Goal: Task Accomplishment & Management: Use online tool/utility

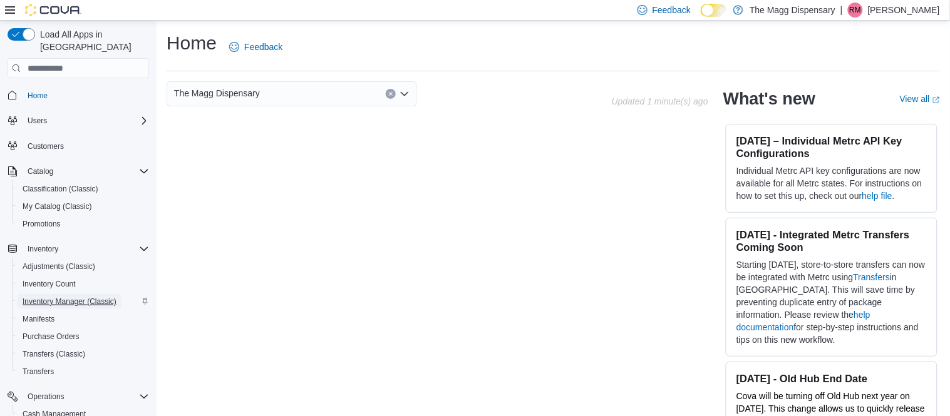
click at [50, 297] on span "Inventory Manager (Classic)" at bounding box center [70, 302] width 94 height 10
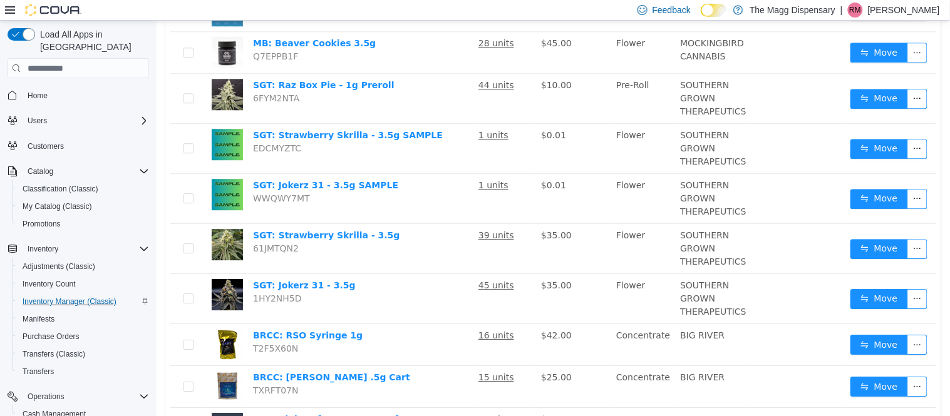
scroll to position [933, 0]
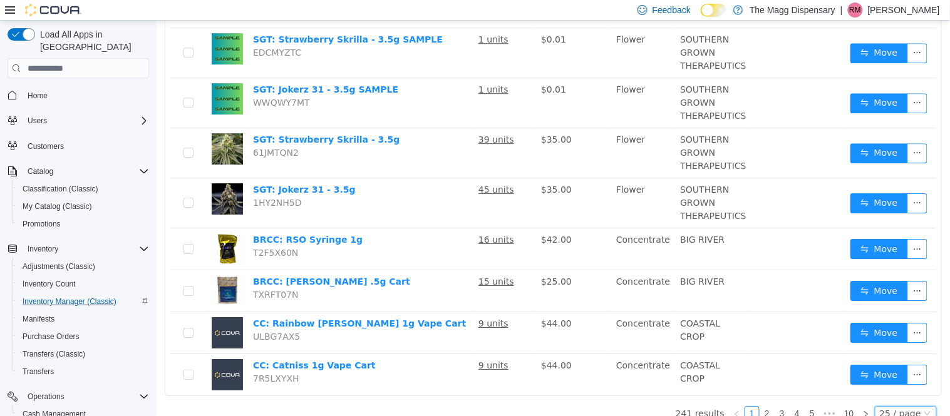
click at [916, 407] on div "25 / page" at bounding box center [899, 414] width 41 height 14
click at [902, 381] on li "50 / page" at bounding box center [909, 379] width 61 height 20
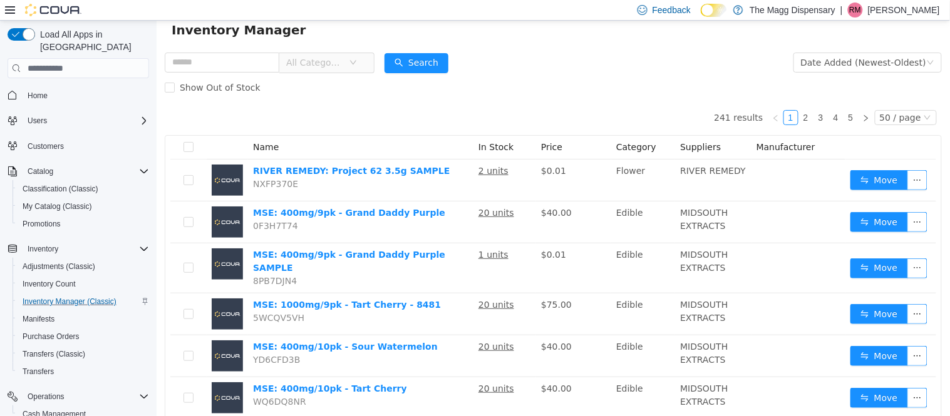
scroll to position [0, 0]
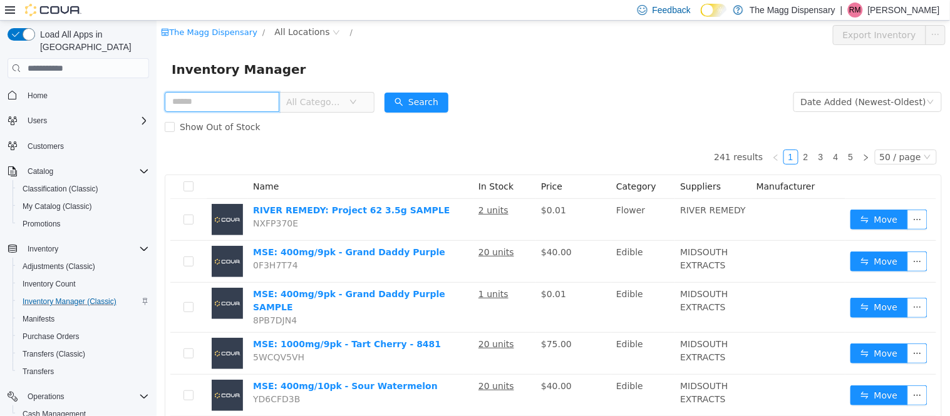
click at [194, 98] on input "text" at bounding box center [221, 102] width 115 height 20
type input "****"
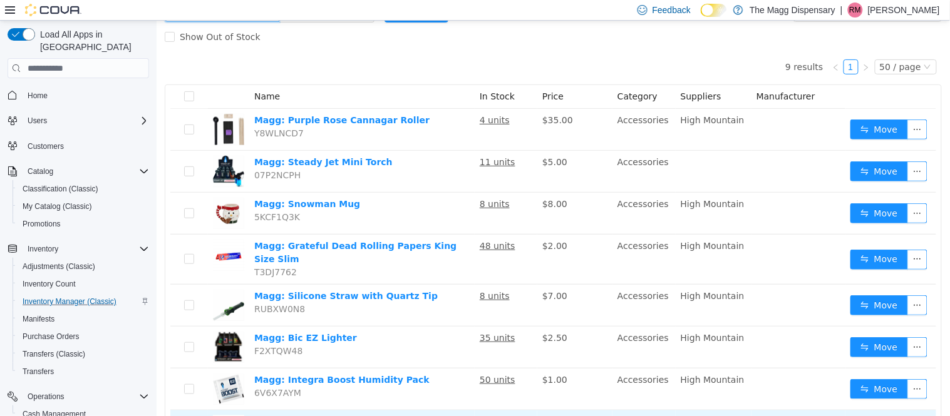
scroll to position [90, 0]
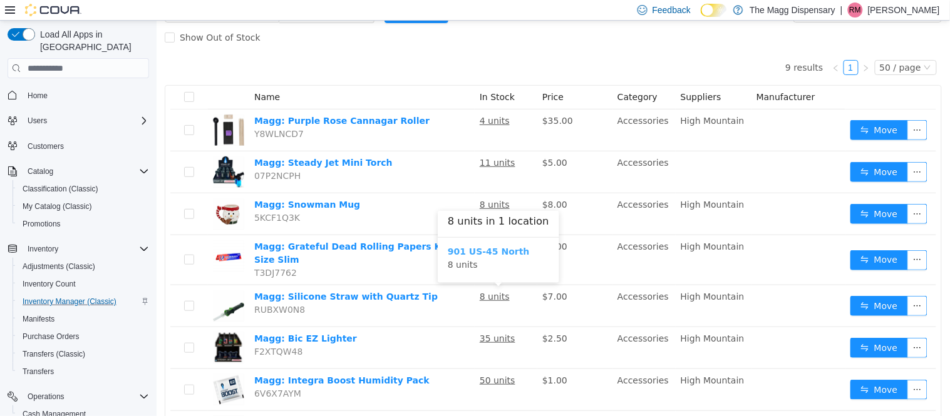
click at [465, 249] on b "901 US-45 North" at bounding box center [488, 252] width 82 height 10
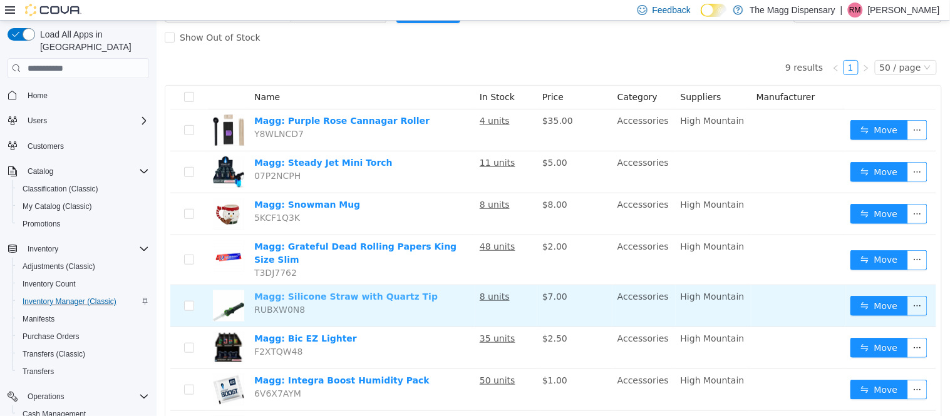
click at [374, 299] on link "Magg: Silicone Straw with Quartz Tip" at bounding box center [345, 297] width 183 height 10
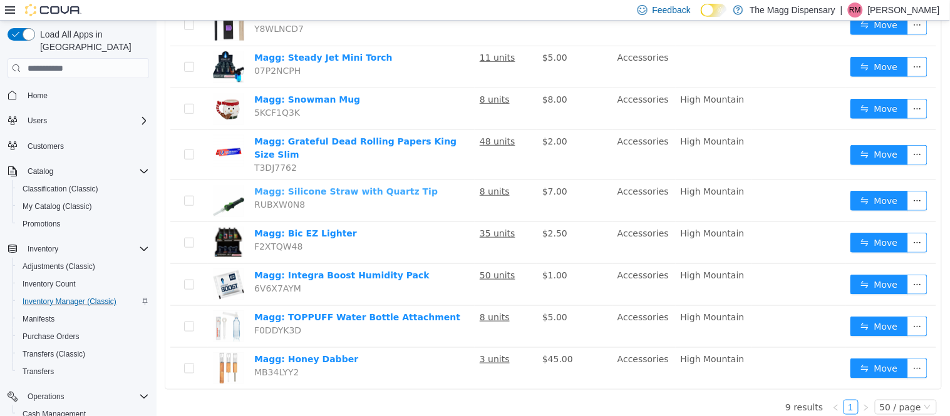
scroll to position [196, 0]
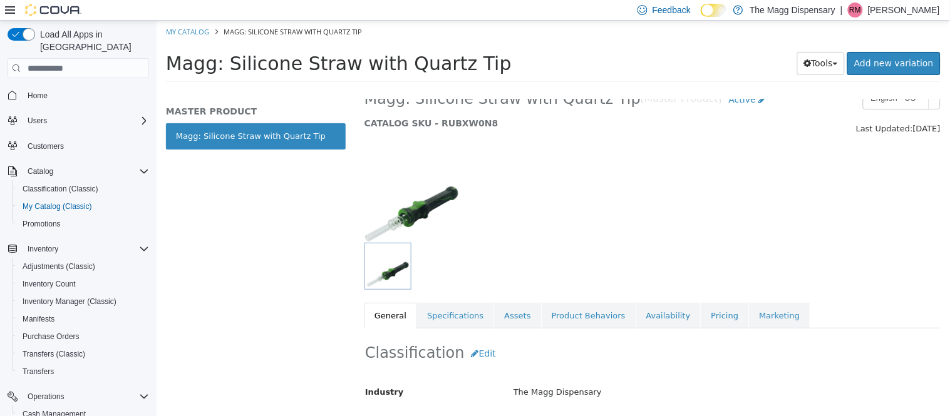
scroll to position [21, 0]
click at [447, 319] on link "Specifications" at bounding box center [454, 318] width 76 height 26
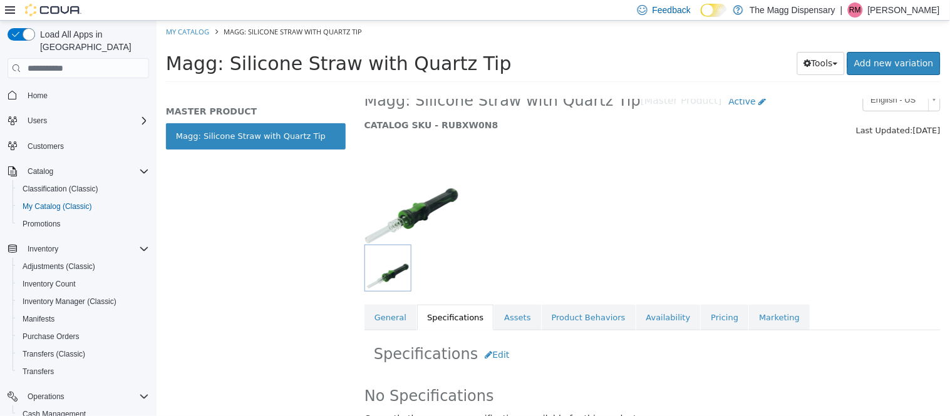
scroll to position [38, 0]
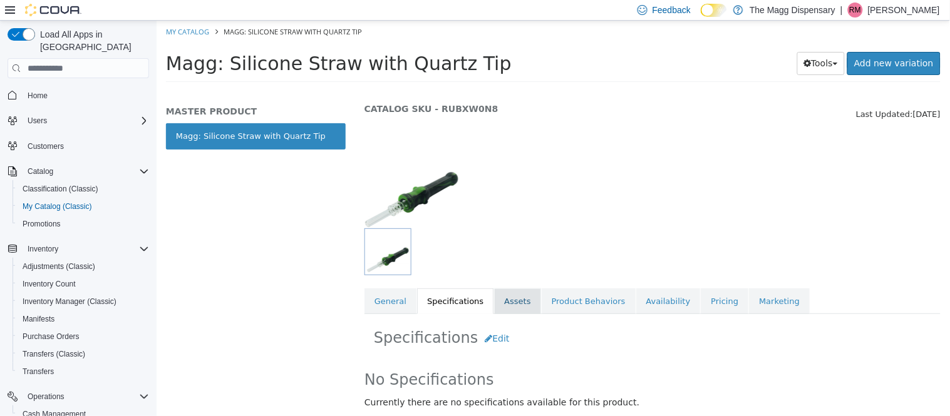
click at [527, 301] on link "Assets" at bounding box center [516, 302] width 46 height 26
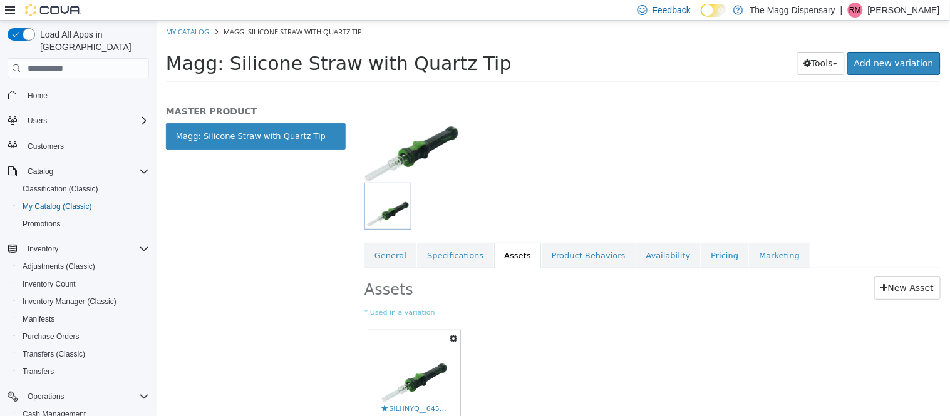
scroll to position [80, 0]
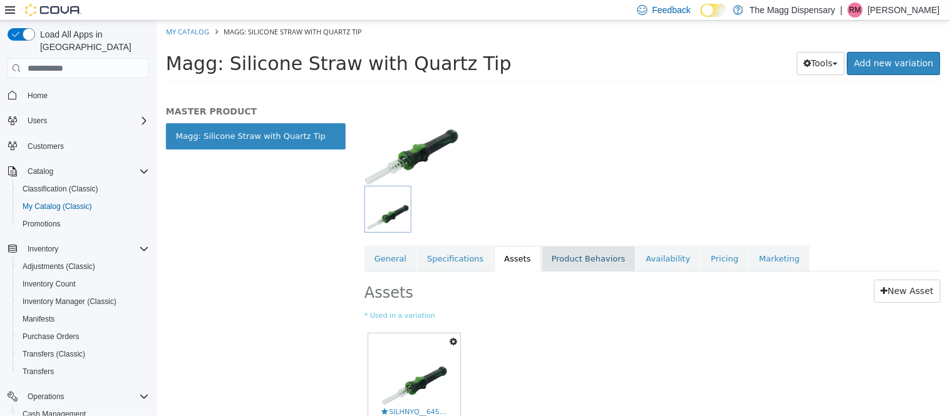
click at [569, 264] on link "Product Behaviors" at bounding box center [588, 259] width 94 height 26
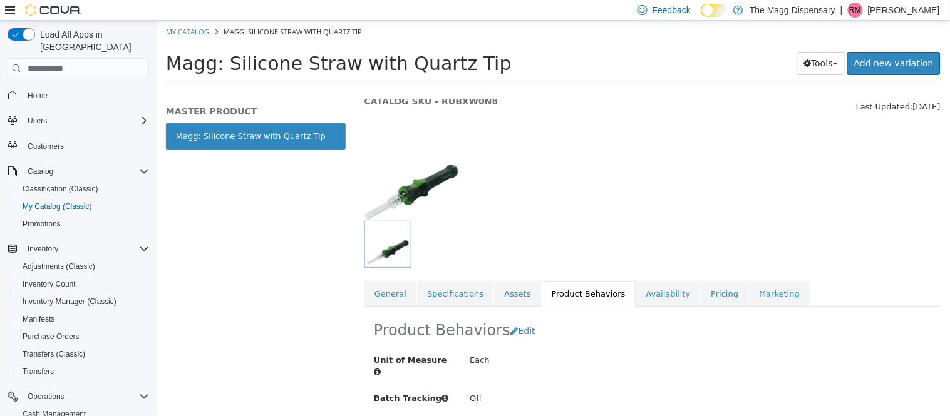
scroll to position [72, 0]
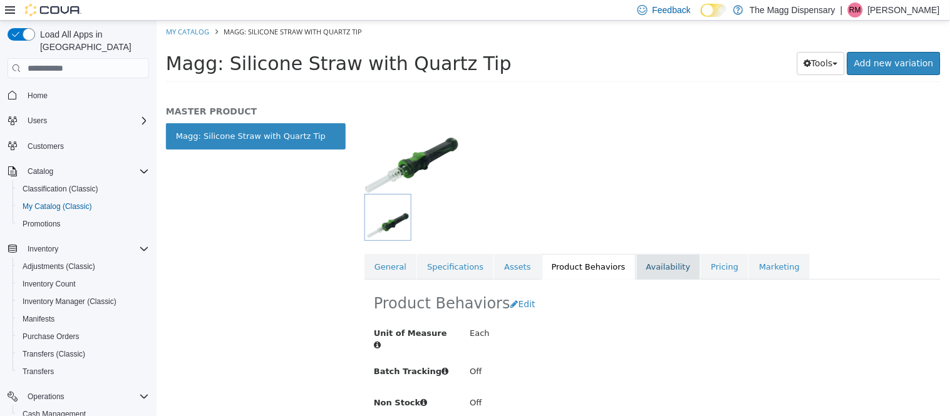
click at [646, 270] on link "Availability" at bounding box center [668, 267] width 64 height 26
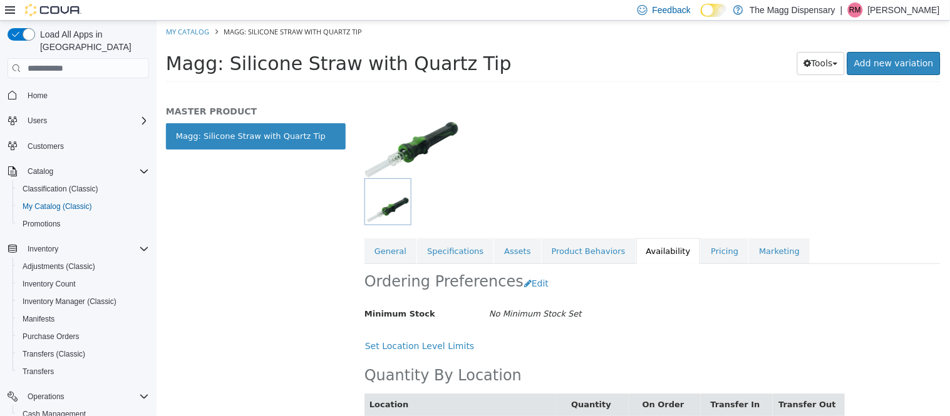
scroll to position [124, 0]
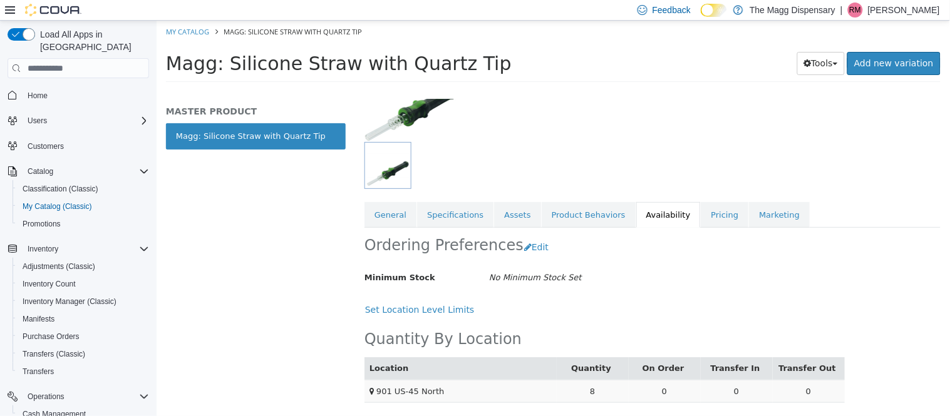
click at [591, 392] on td "8" at bounding box center [592, 391] width 72 height 23
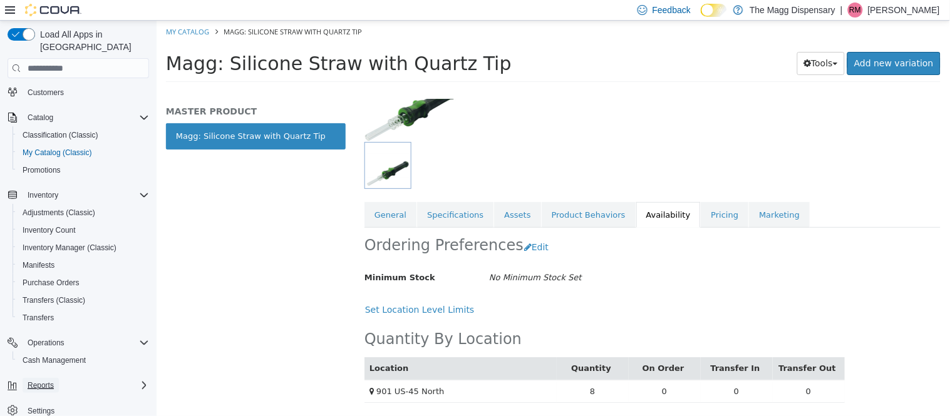
click at [36, 381] on span "Reports" at bounding box center [41, 386] width 26 height 10
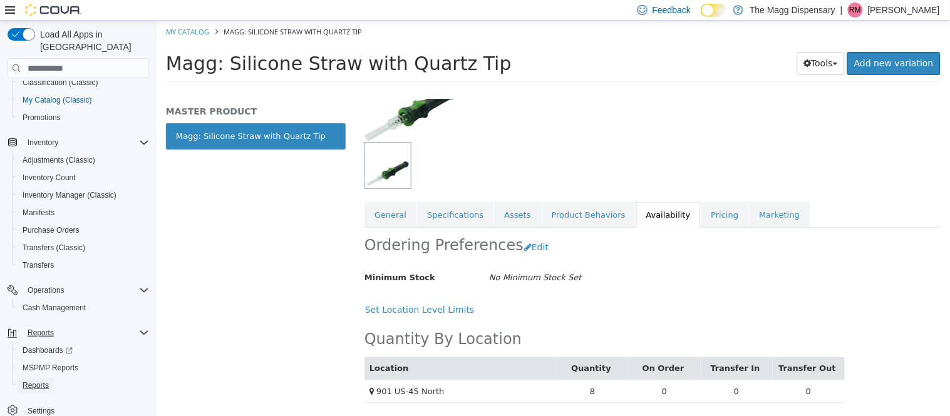
click at [36, 381] on span "Reports" at bounding box center [36, 386] width 26 height 10
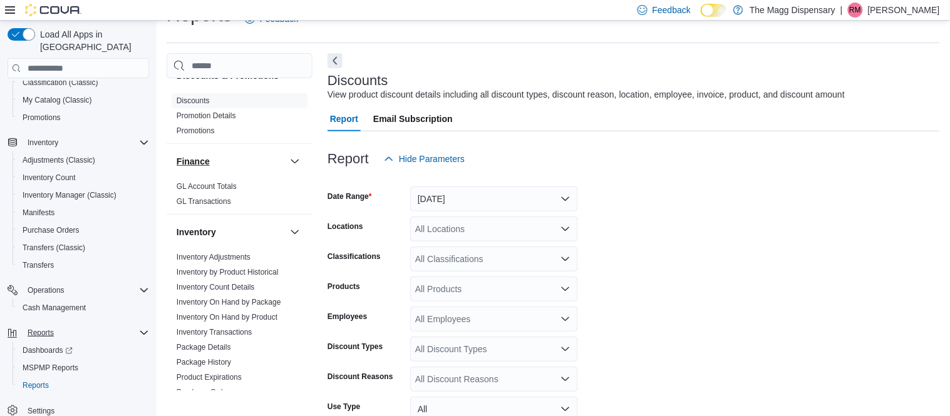
scroll to position [147, 0]
click at [255, 270] on link "Inventory by Product Historical" at bounding box center [228, 271] width 102 height 9
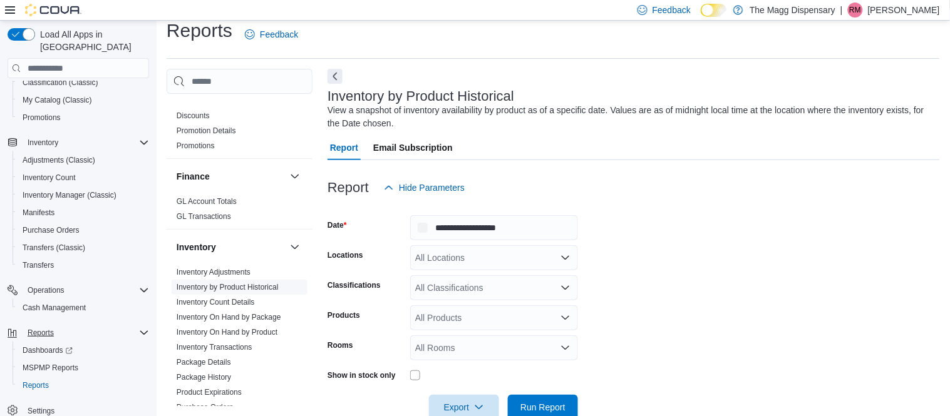
scroll to position [41, 0]
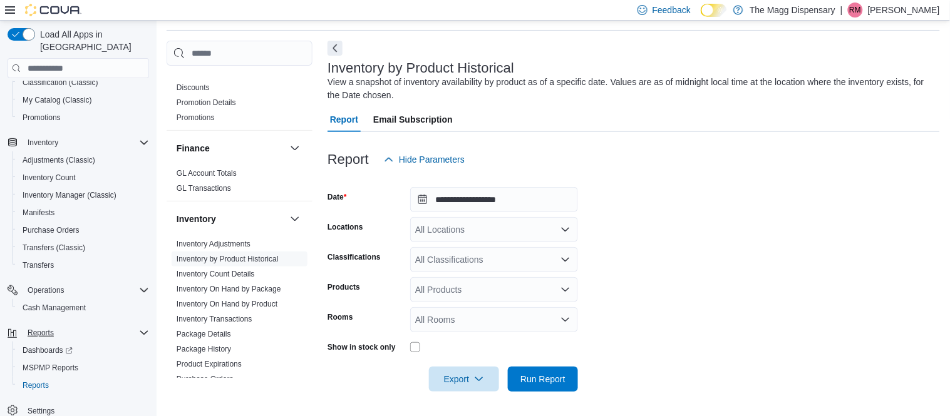
click at [432, 289] on div "All Products" at bounding box center [494, 289] width 168 height 25
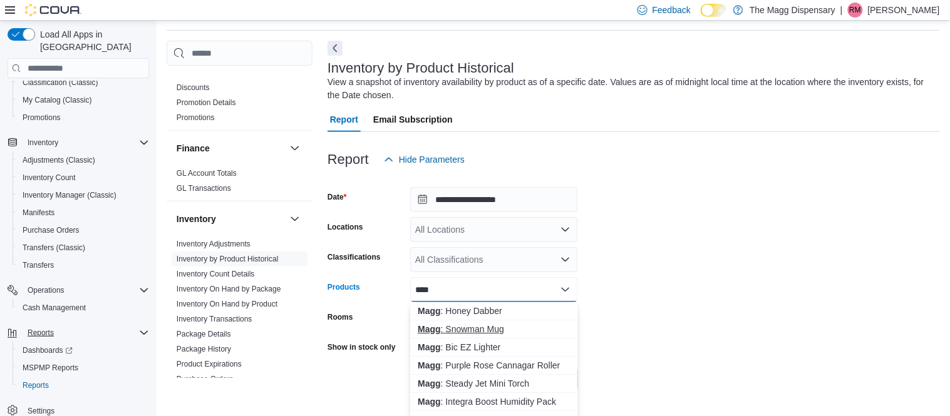
scroll to position [38, 0]
type input "****"
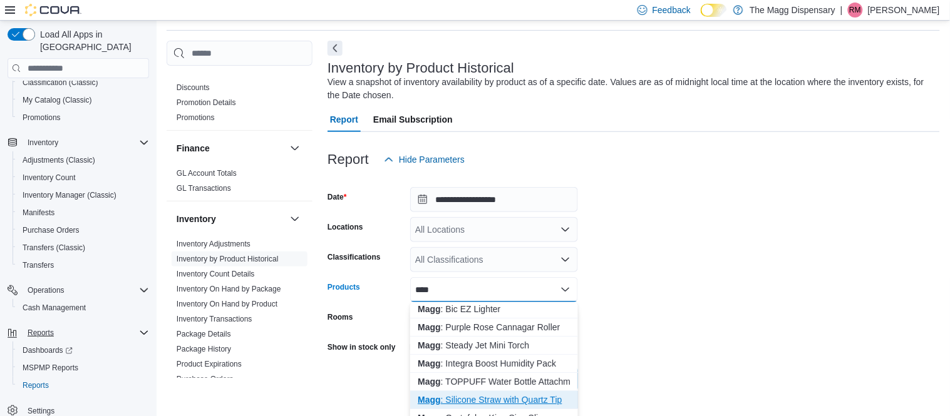
click at [450, 398] on div "Magg : Silicone Straw with Quartz Tip" at bounding box center [494, 400] width 153 height 13
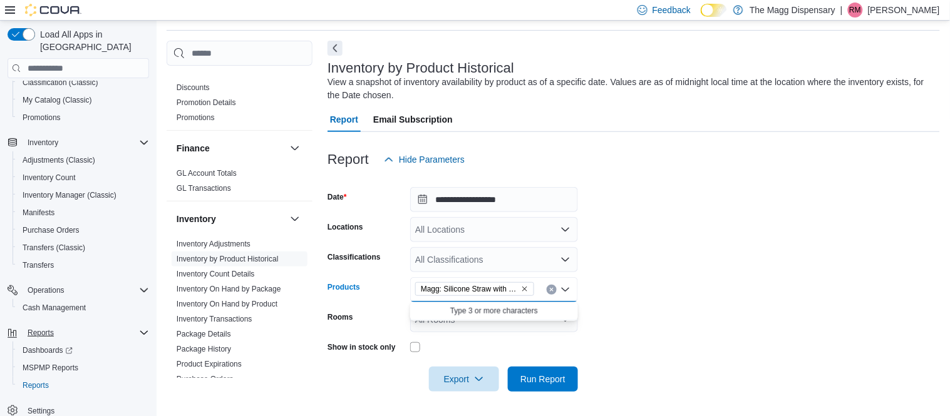
click at [619, 319] on form "**********" at bounding box center [633, 282] width 612 height 220
click at [425, 197] on input "**********" at bounding box center [494, 199] width 168 height 25
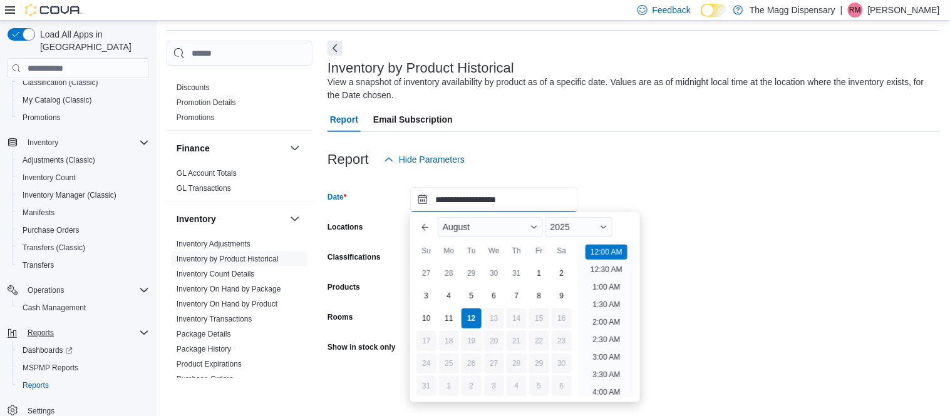
scroll to position [39, 0]
click at [665, 178] on div at bounding box center [633, 179] width 612 height 15
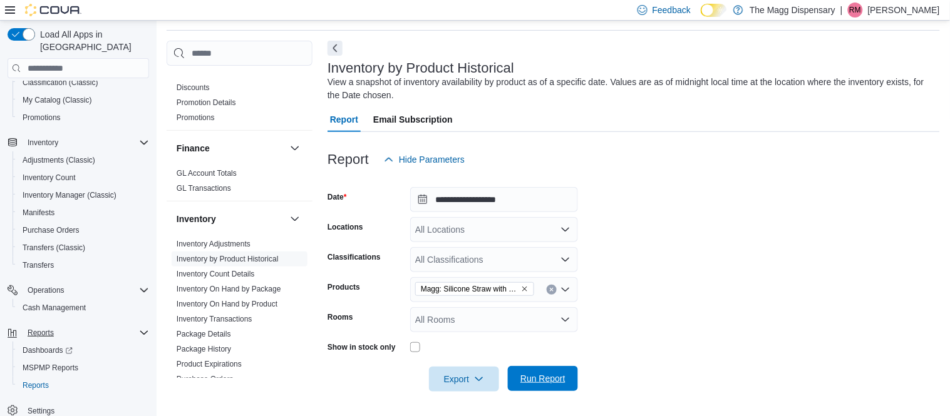
click at [537, 384] on span "Run Report" at bounding box center [542, 379] width 45 height 13
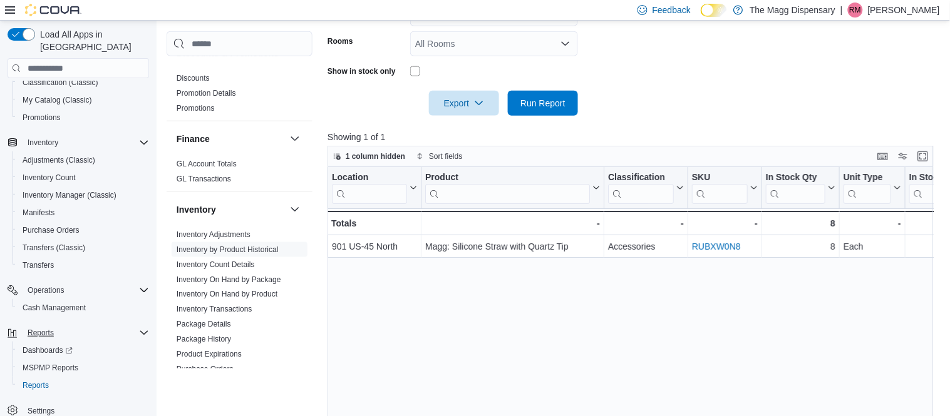
scroll to position [320, 0]
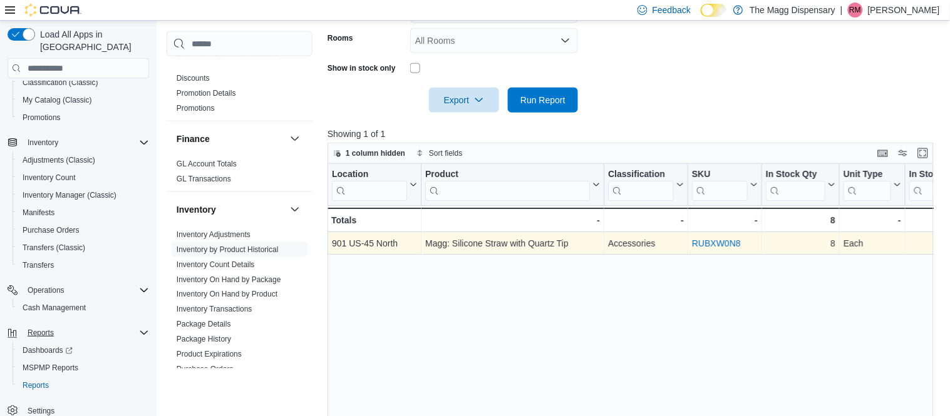
click at [706, 245] on link "RUBXW0N8" at bounding box center [716, 244] width 49 height 10
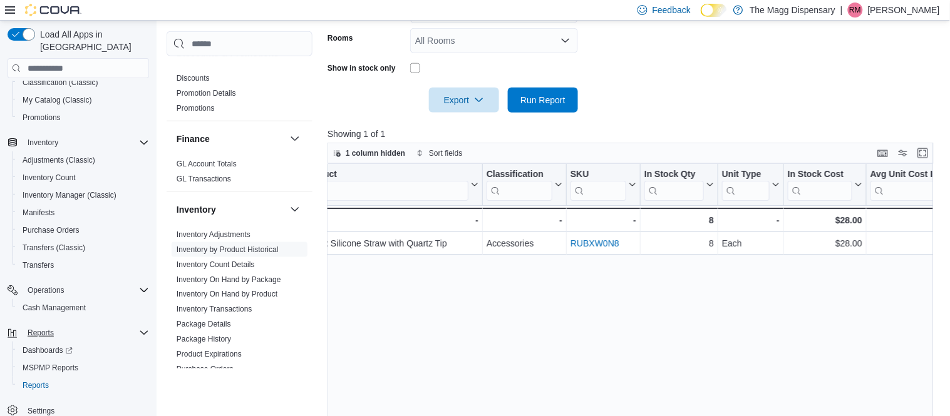
scroll to position [0, 0]
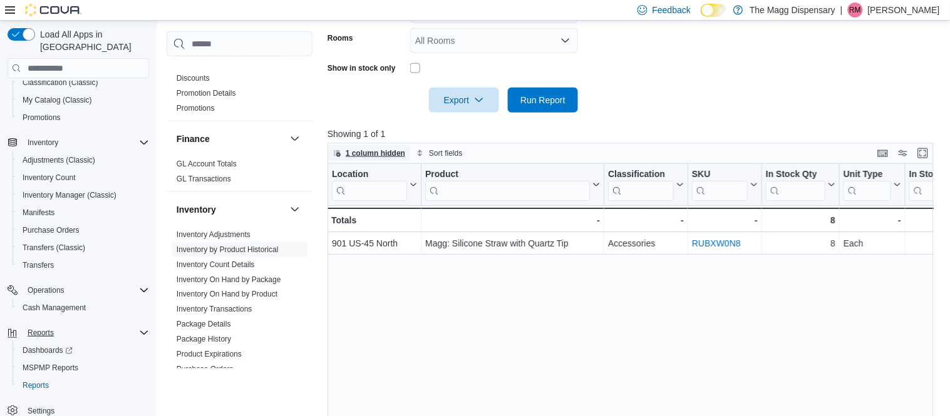
click at [386, 152] on span "1 column hidden" at bounding box center [375, 153] width 59 height 10
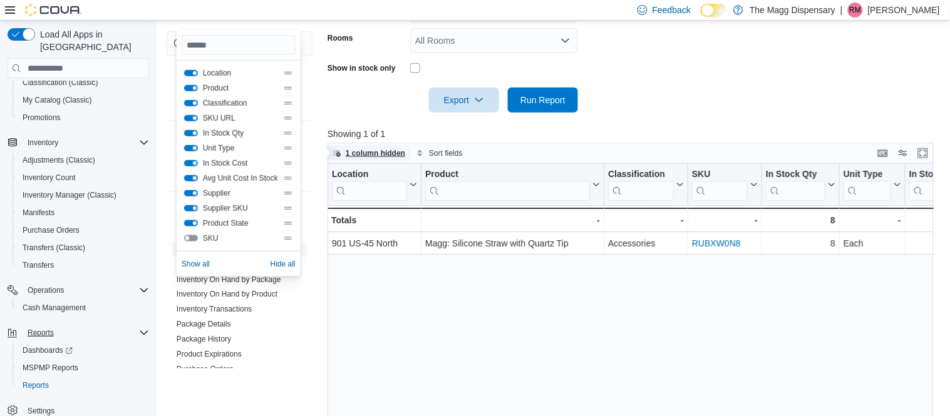
click at [386, 152] on span "1 column hidden" at bounding box center [375, 153] width 59 height 10
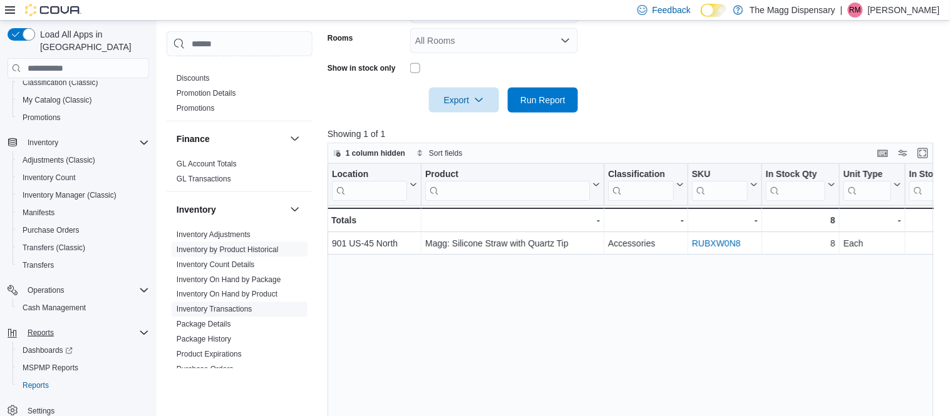
click at [233, 308] on link "Inventory Transactions" at bounding box center [215, 310] width 76 height 9
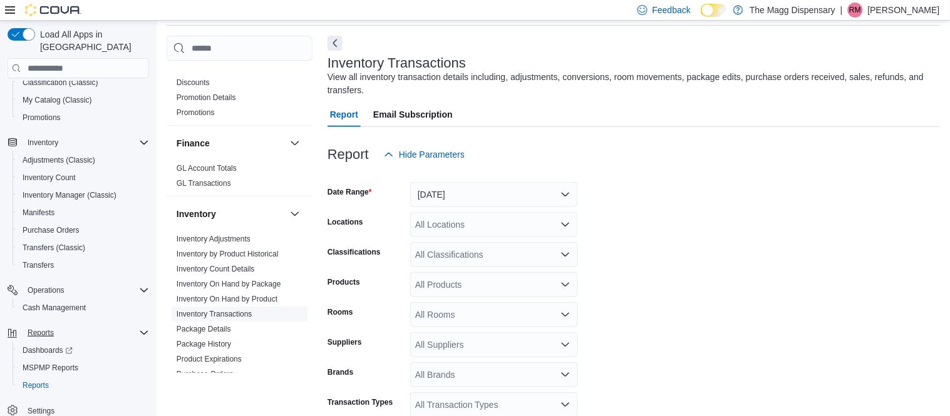
scroll to position [41, 0]
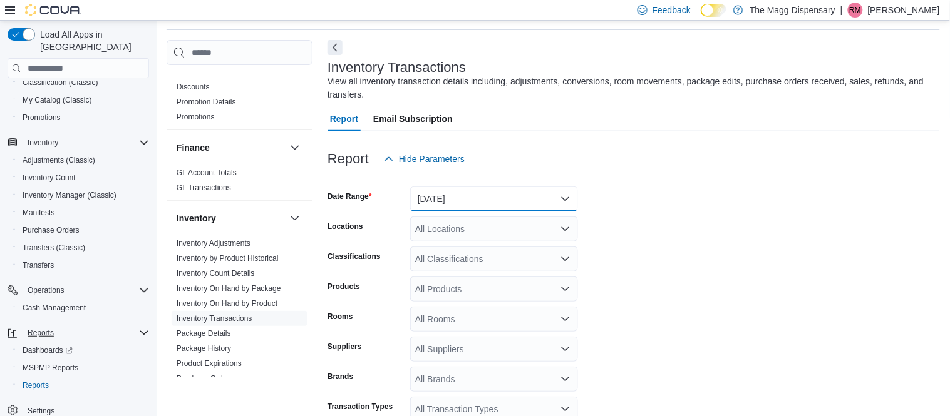
click at [466, 204] on button "Yesterday" at bounding box center [494, 199] width 168 height 25
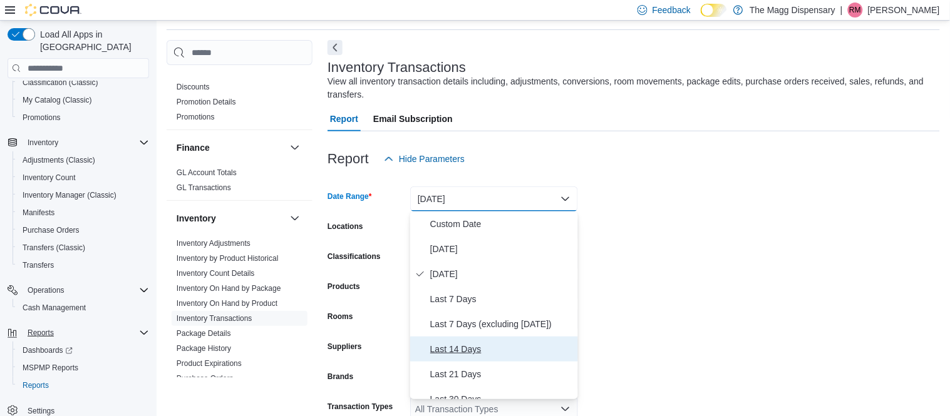
click at [441, 350] on span "Last 14 Days" at bounding box center [501, 349] width 143 height 15
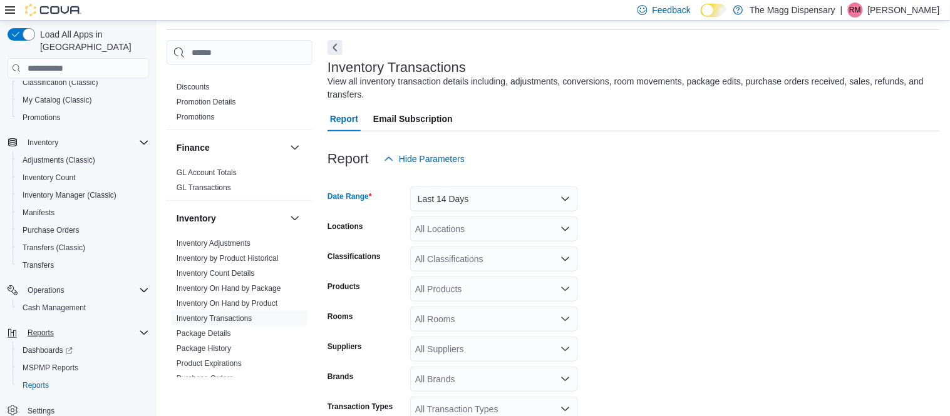
click at [544, 293] on div "All Products" at bounding box center [494, 289] width 168 height 25
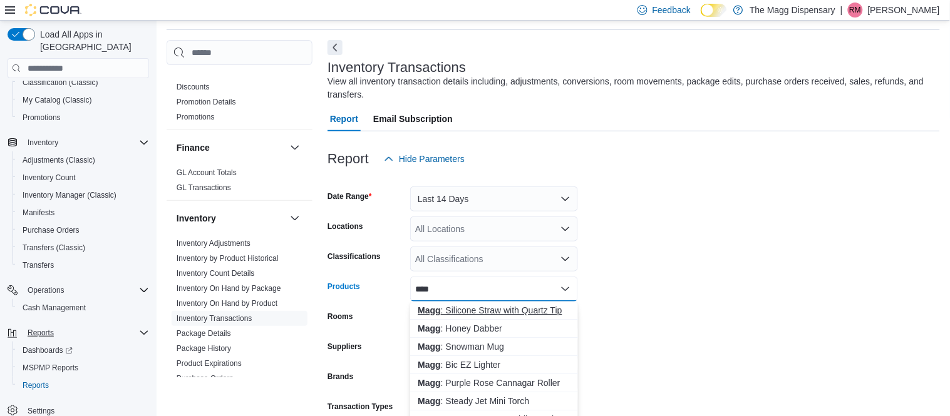
type input "****"
click at [544, 309] on div "Magg : Silicone Straw with Quartz Tip" at bounding box center [494, 310] width 153 height 13
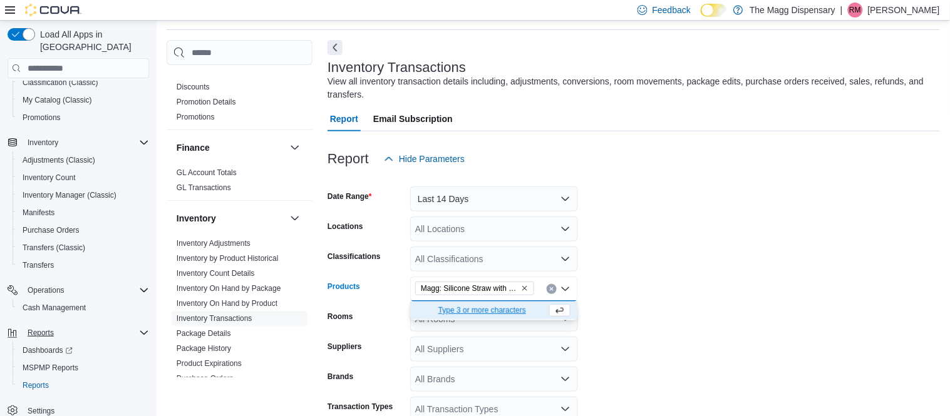
click at [631, 308] on form "Date Range Last 14 Days Locations All Locations Classifications All Classificat…" at bounding box center [633, 315] width 612 height 286
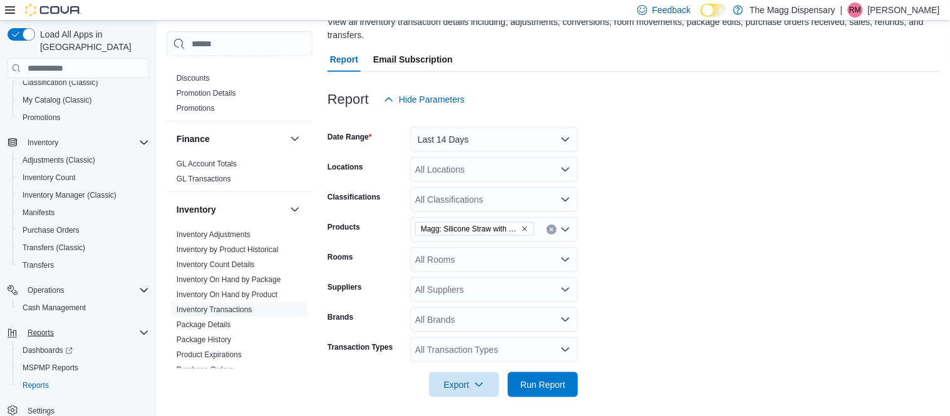
scroll to position [106, 0]
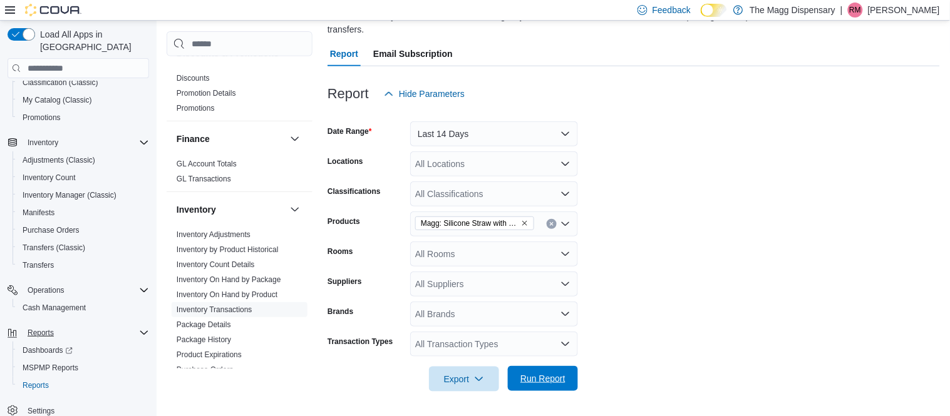
click at [539, 383] on span "Run Report" at bounding box center [542, 379] width 45 height 13
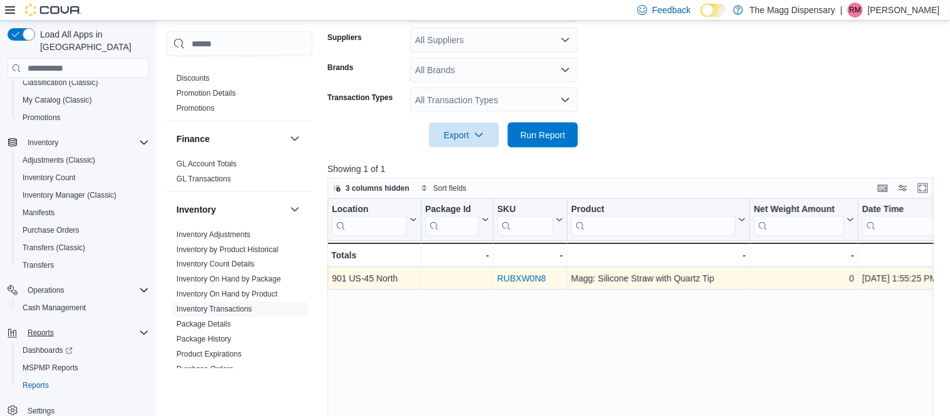
click at [513, 280] on link "RUBXW0N8" at bounding box center [521, 279] width 49 height 10
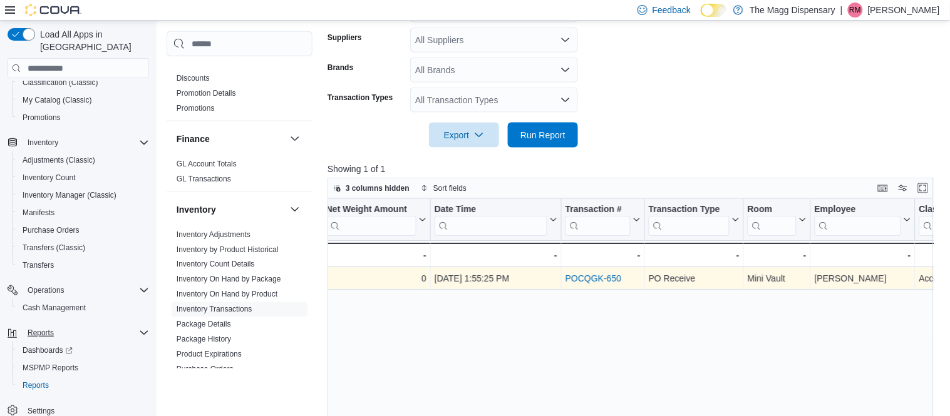
scroll to position [0, 445]
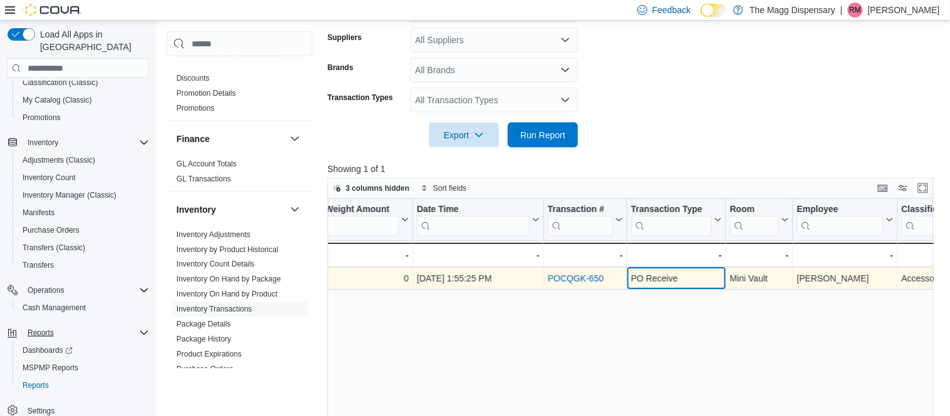
click at [655, 275] on div "PO Receive" at bounding box center [676, 278] width 91 height 15
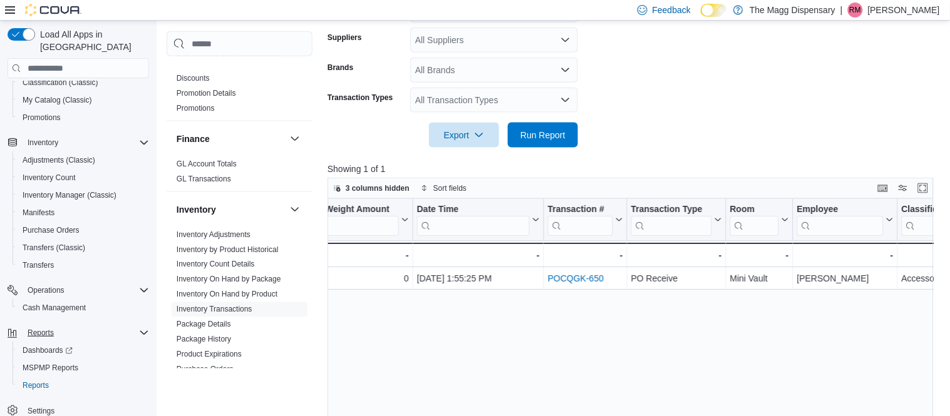
click at [708, 342] on div "Location Click to view column header actions Package Id Click to view column he…" at bounding box center [630, 355] width 607 height 312
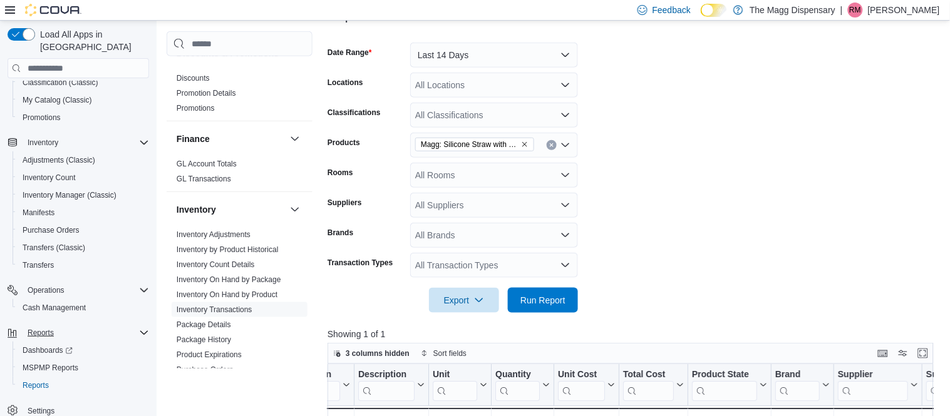
scroll to position [142, 0]
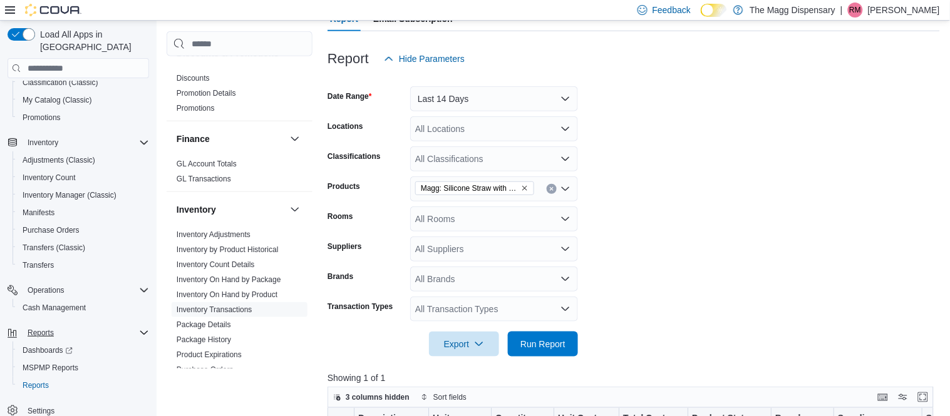
click at [552, 187] on icon "Clear input" at bounding box center [551, 189] width 5 height 5
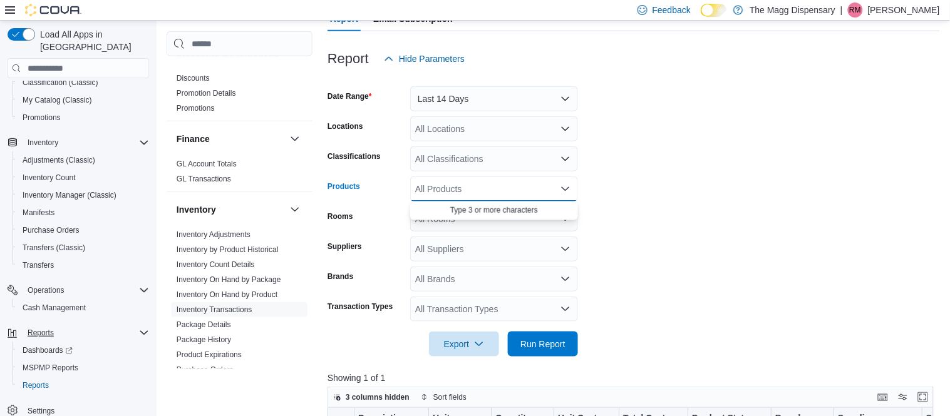
click at [517, 188] on div "All Products Combo box. Selected. Combo box input. All Products. Type some text…" at bounding box center [494, 189] width 168 height 25
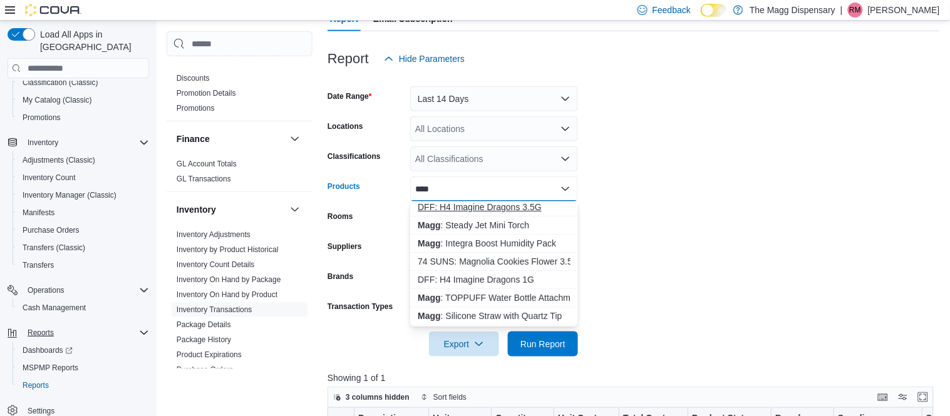
scroll to position [78, 0]
type input "****"
click at [523, 296] on div "Magg : TOPPUFF Water Bottle Attachment" at bounding box center [494, 296] width 153 height 13
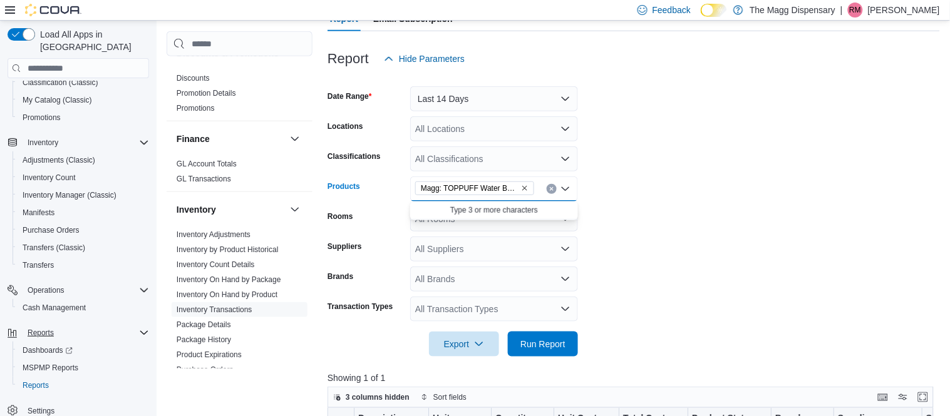
scroll to position [0, 0]
click at [636, 264] on form "Date Range Last 14 Days Locations All Locations Classifications All Classificat…" at bounding box center [633, 214] width 612 height 286
click at [559, 342] on span "Run Report" at bounding box center [542, 344] width 45 height 13
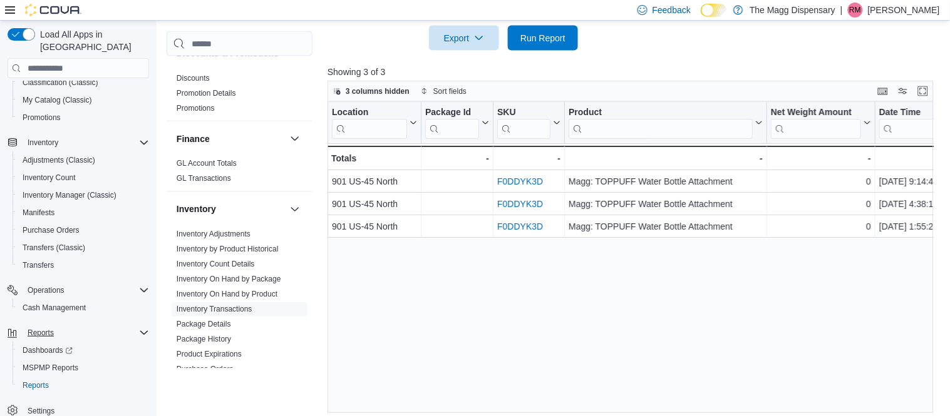
scroll to position [455, 0]
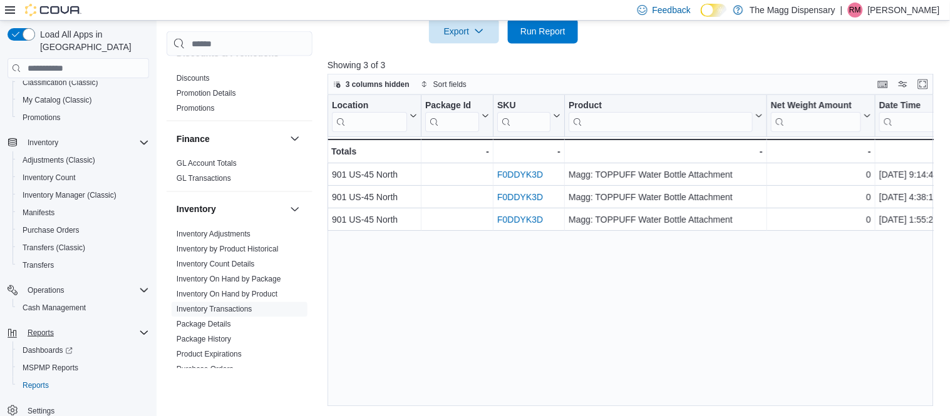
scroll to position [142, 0]
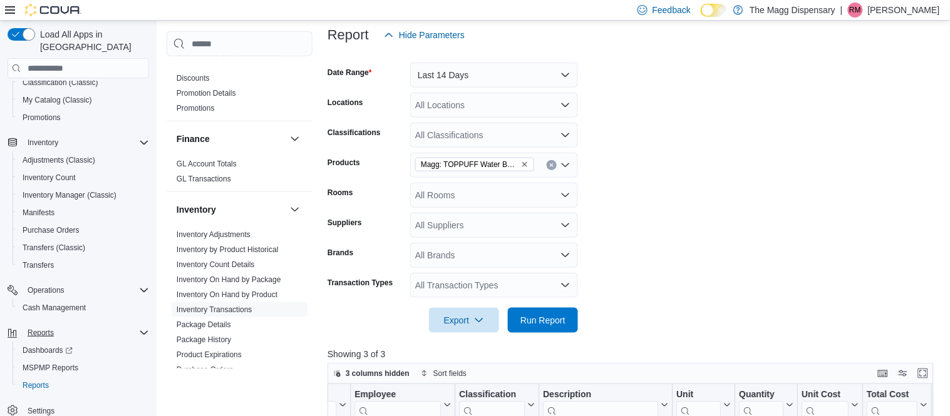
scroll to position [193, 0]
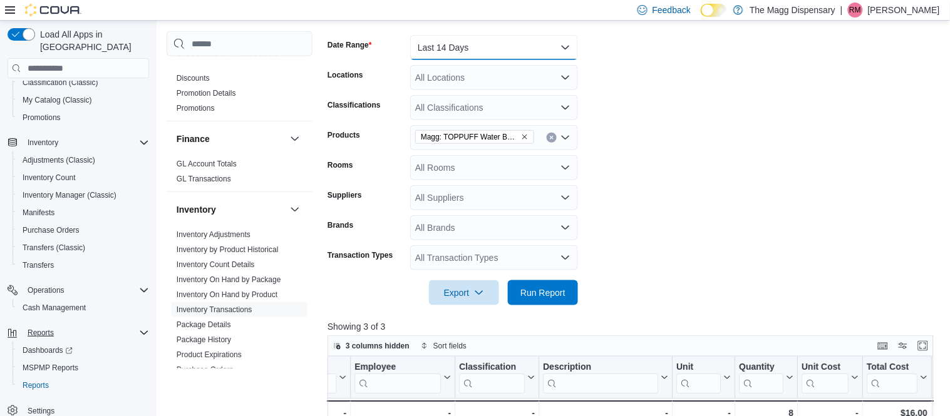
click at [456, 51] on button "Last 14 Days" at bounding box center [494, 47] width 168 height 25
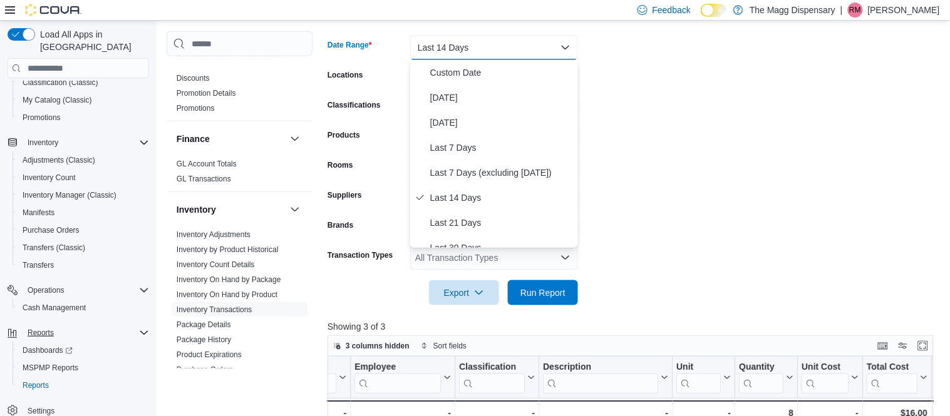
click at [456, 51] on button "Last 14 Days" at bounding box center [494, 47] width 168 height 25
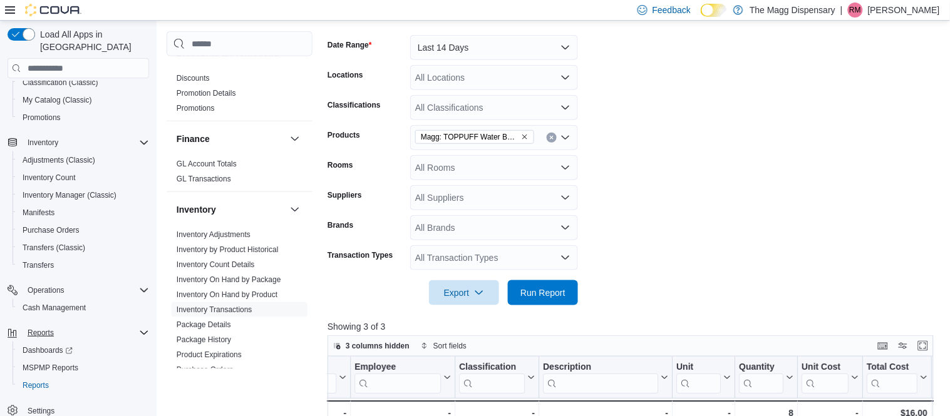
click at [555, 139] on button "Clear input" at bounding box center [552, 138] width 10 height 10
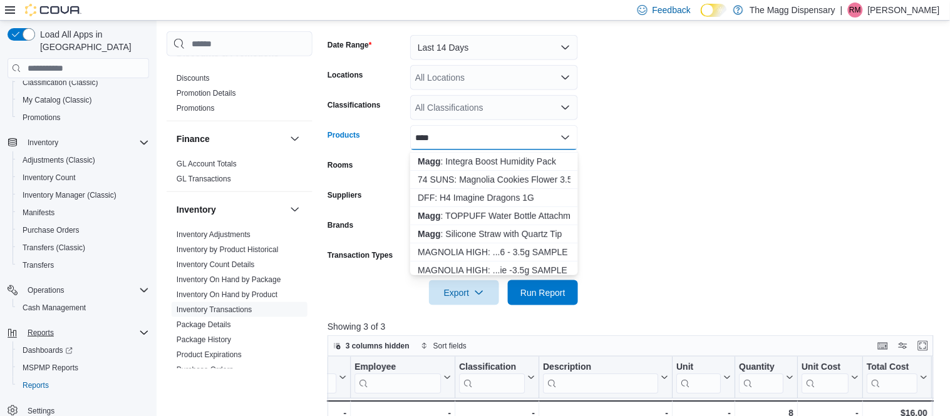
scroll to position [111, 0]
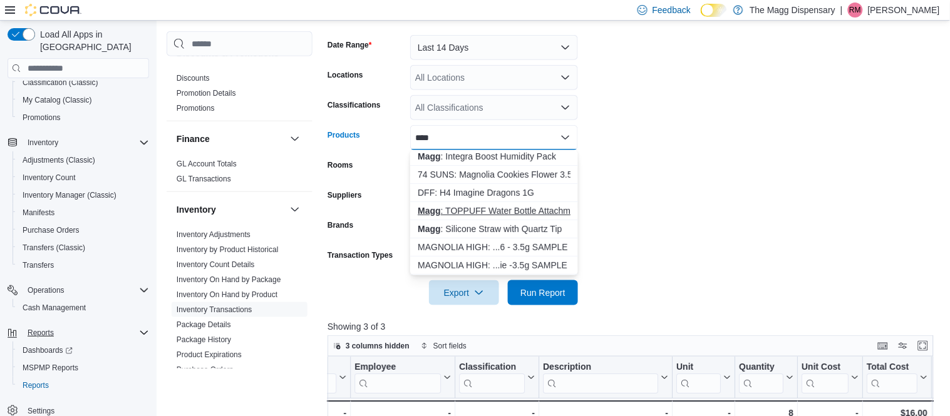
type input "****"
click at [530, 205] on div "Magg : TOPPUFF Water Bottle Attachment" at bounding box center [494, 211] width 153 height 13
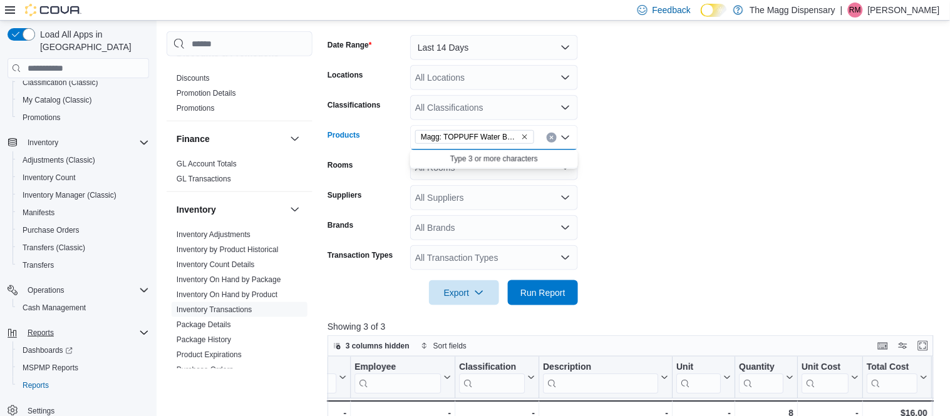
scroll to position [0, 0]
click at [704, 190] on form "Date Range Last 14 Days Locations All Locations Classifications All Classificat…" at bounding box center [633, 163] width 612 height 286
click at [541, 291] on span "Run Report" at bounding box center [542, 292] width 45 height 13
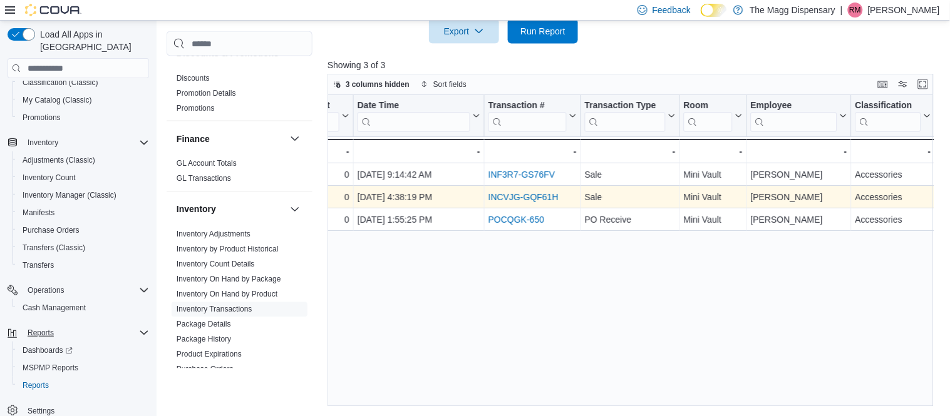
scroll to position [0, 520]
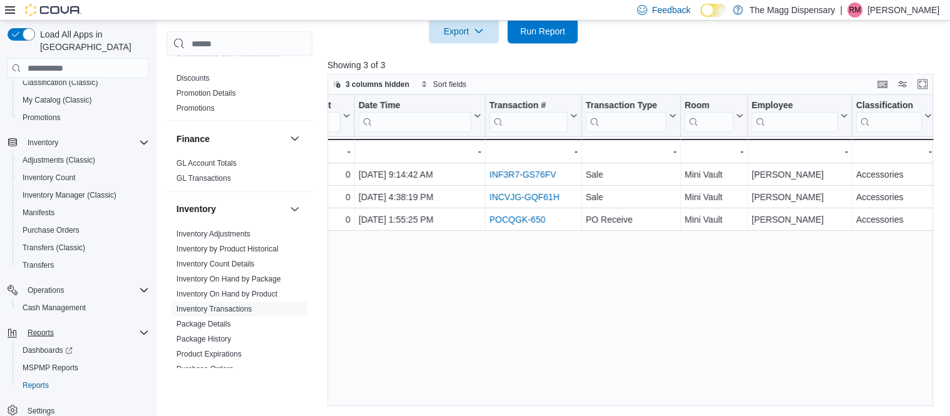
click at [562, 296] on div "Location Click to view column header actions Package Id Click to view column he…" at bounding box center [630, 251] width 607 height 312
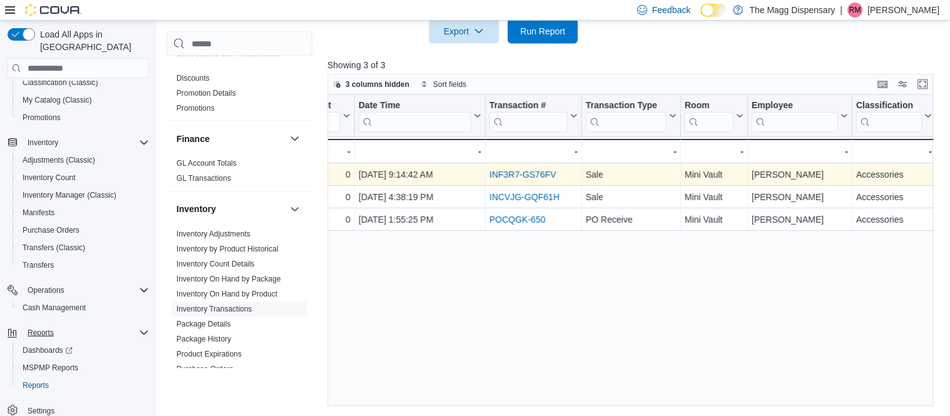
click at [511, 175] on link "INF3R7-GS76FV" at bounding box center [523, 175] width 67 height 10
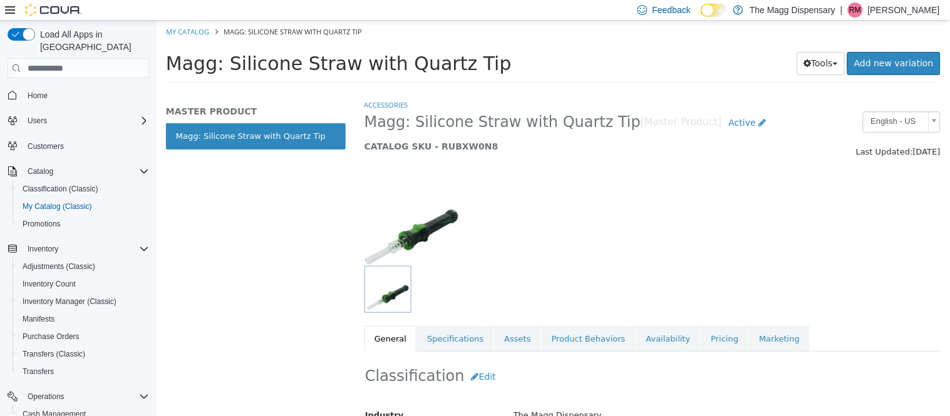
scroll to position [1, 0]
